Goal: Information Seeking & Learning: Check status

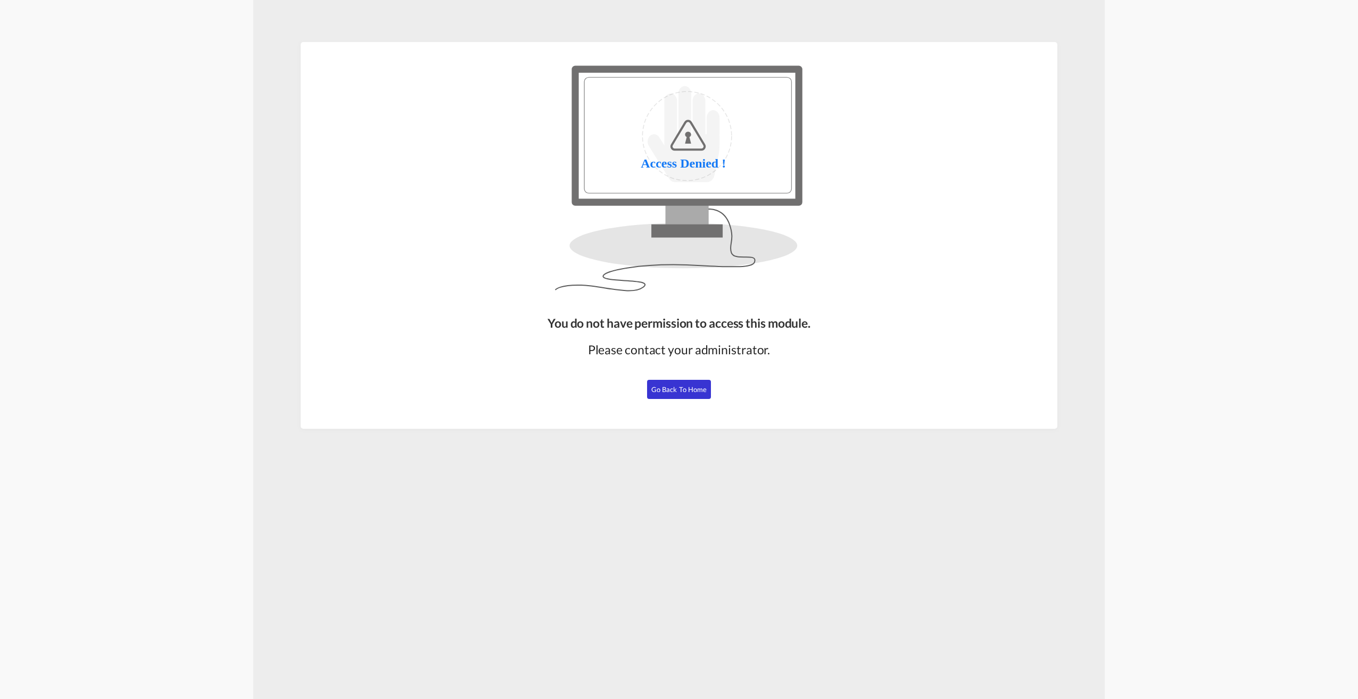
click at [667, 396] on button "Go Back to Home" at bounding box center [679, 389] width 64 height 19
